Goal: Check status: Check status

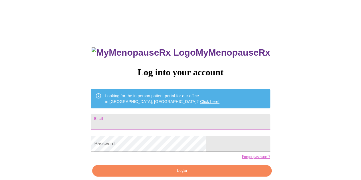
click at [186, 122] on input "Email" at bounding box center [180, 122] width 179 height 16
type input "[EMAIL_ADDRESS][DOMAIN_NAME]"
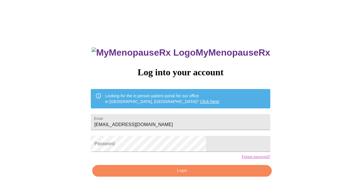
click at [168, 155] on form "Password" at bounding box center [180, 144] width 179 height 22
click at [179, 177] on button "Login" at bounding box center [181, 171] width 179 height 12
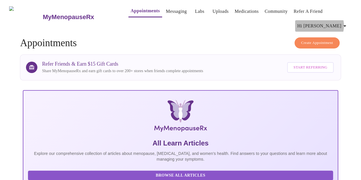
click at [342, 23] on span "Hi [PERSON_NAME]" at bounding box center [323, 26] width 51 height 8
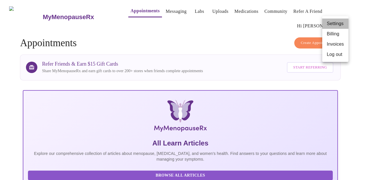
click at [337, 24] on li "Settings" at bounding box center [336, 24] width 26 height 10
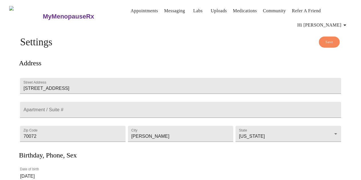
click at [344, 23] on icon "button" at bounding box center [345, 25] width 7 height 7
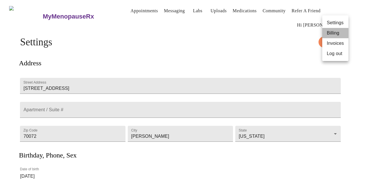
click at [335, 30] on li "Billing" at bounding box center [336, 33] width 26 height 10
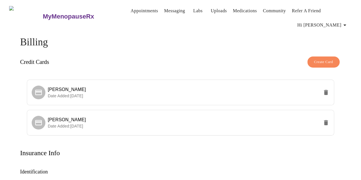
click at [246, 7] on link "Medications" at bounding box center [245, 11] width 24 height 8
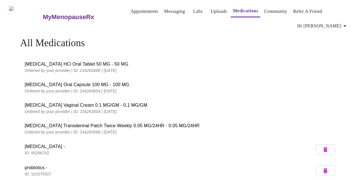
drag, startPoint x: 22, startPoint y: 62, endPoint x: 150, endPoint y: 128, distance: 144.4
click at [150, 128] on ul "[MEDICAL_DATA] HCl Oral Tablet 50 MG - 50 MG Ordered by your provider | ID: 234…" at bounding box center [180, 140] width 321 height 171
copy ul "[MEDICAL_DATA] HCl Oral Tablet 50 MG - 50 MG Ordered by your provider | ID: 234…"
click at [212, 91] on p "Ordered by your provider | ID: 234263654 | [DATE]" at bounding box center [181, 91] width 312 height 6
click at [131, 7] on link "Appointments" at bounding box center [144, 11] width 27 height 8
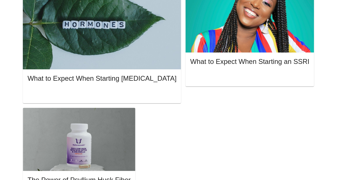
scroll to position [449, 0]
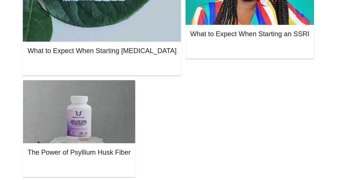
drag, startPoint x: 132, startPoint y: 152, endPoint x: 237, endPoint y: 152, distance: 104.8
copy span "[PERSON_NAME], DNP, APRN, FNP-C"
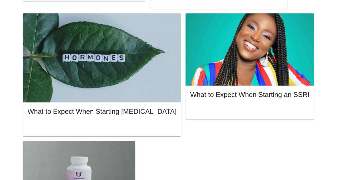
scroll to position [388, 0]
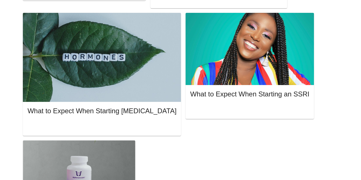
drag, startPoint x: 106, startPoint y: 89, endPoint x: 193, endPoint y: 91, distance: 86.5
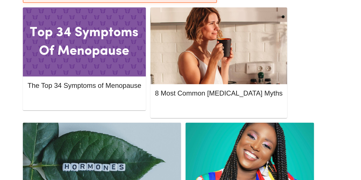
scroll to position [0, 0]
